Goal: Transaction & Acquisition: Purchase product/service

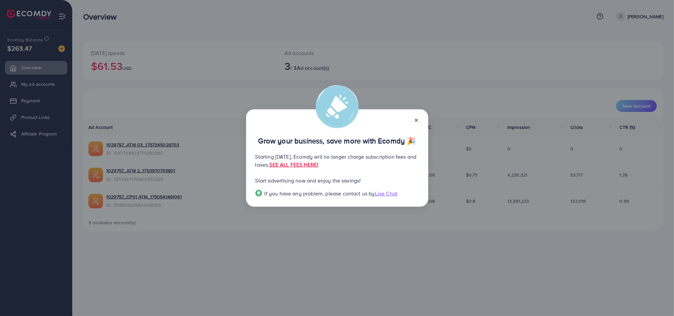
click at [415, 120] on icon at bounding box center [416, 120] width 5 height 5
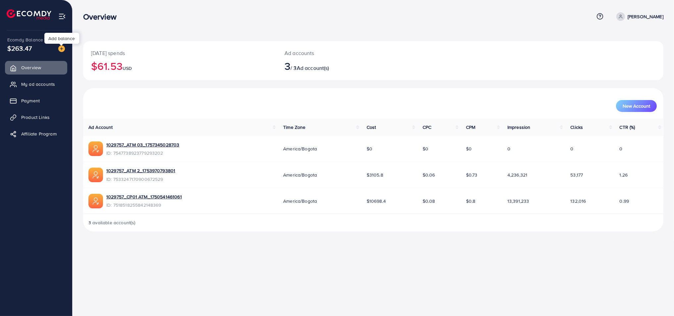
click at [62, 50] on img at bounding box center [61, 48] width 7 height 7
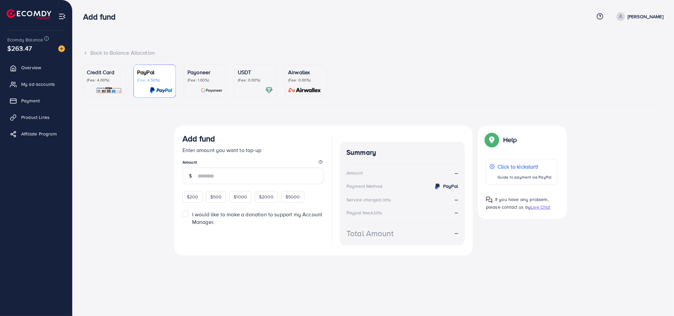
click at [108, 78] on p "(Fee: 4.00%)" at bounding box center [104, 80] width 35 height 5
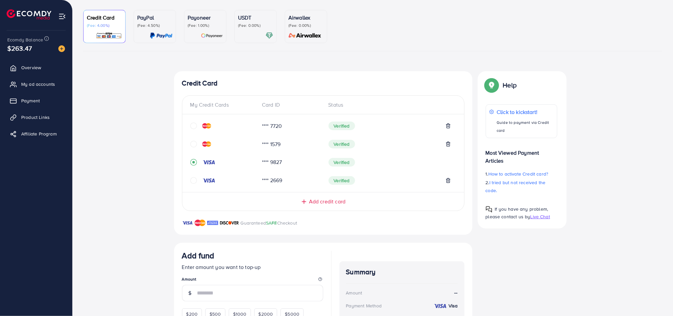
scroll to position [82, 0]
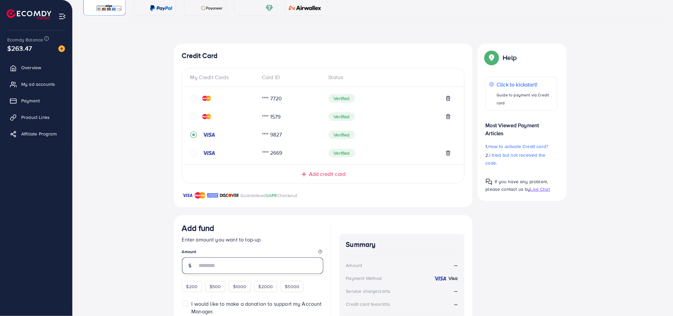
click at [213, 264] on input "number" at bounding box center [260, 265] width 126 height 17
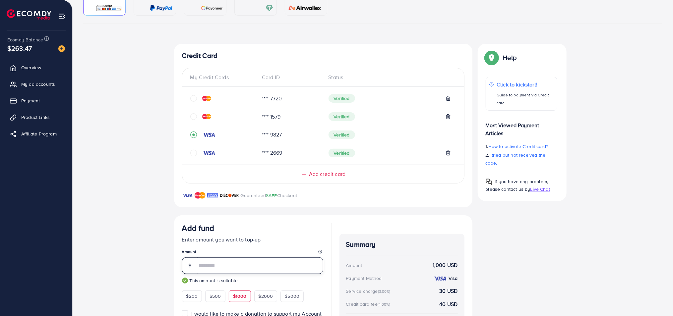
type input "****"
click at [268, 242] on p "Enter amount you want to top-up" at bounding box center [252, 240] width 141 height 8
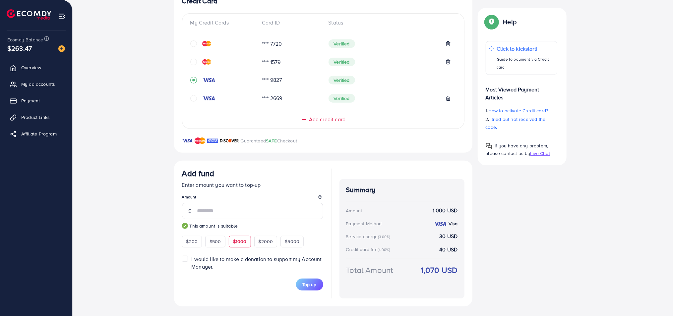
scroll to position [134, 0]
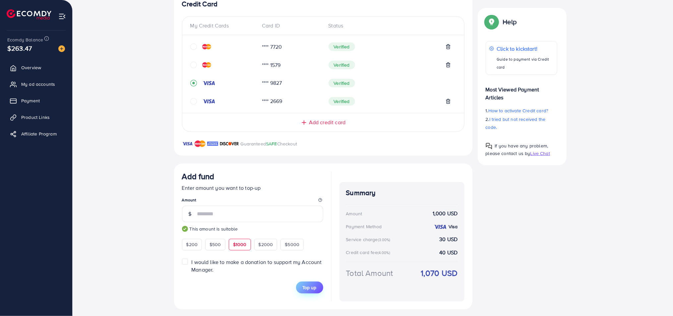
click at [312, 288] on span "Top up" at bounding box center [310, 287] width 14 height 7
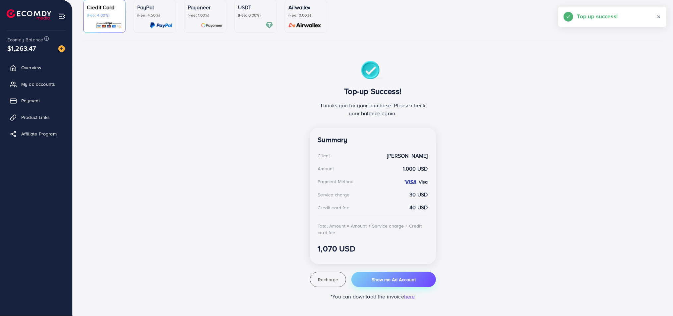
click at [372, 281] on span "Show me Ad Account" at bounding box center [393, 279] width 44 height 7
